Goal: Find specific page/section: Find specific page/section

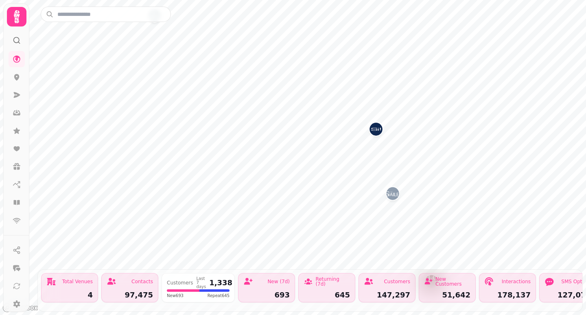
click at [377, 131] on img "Si!" at bounding box center [376, 129] width 13 height 13
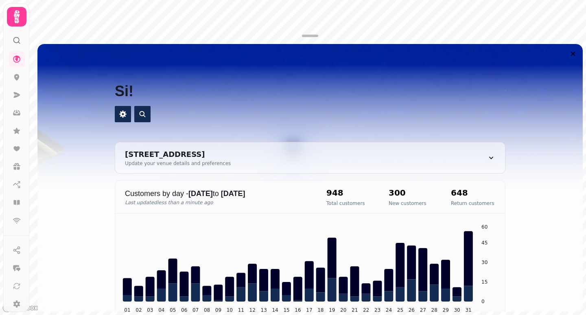
click at [15, 11] on icon at bounding box center [17, 17] width 16 height 16
